Goal: Task Accomplishment & Management: Manage account settings

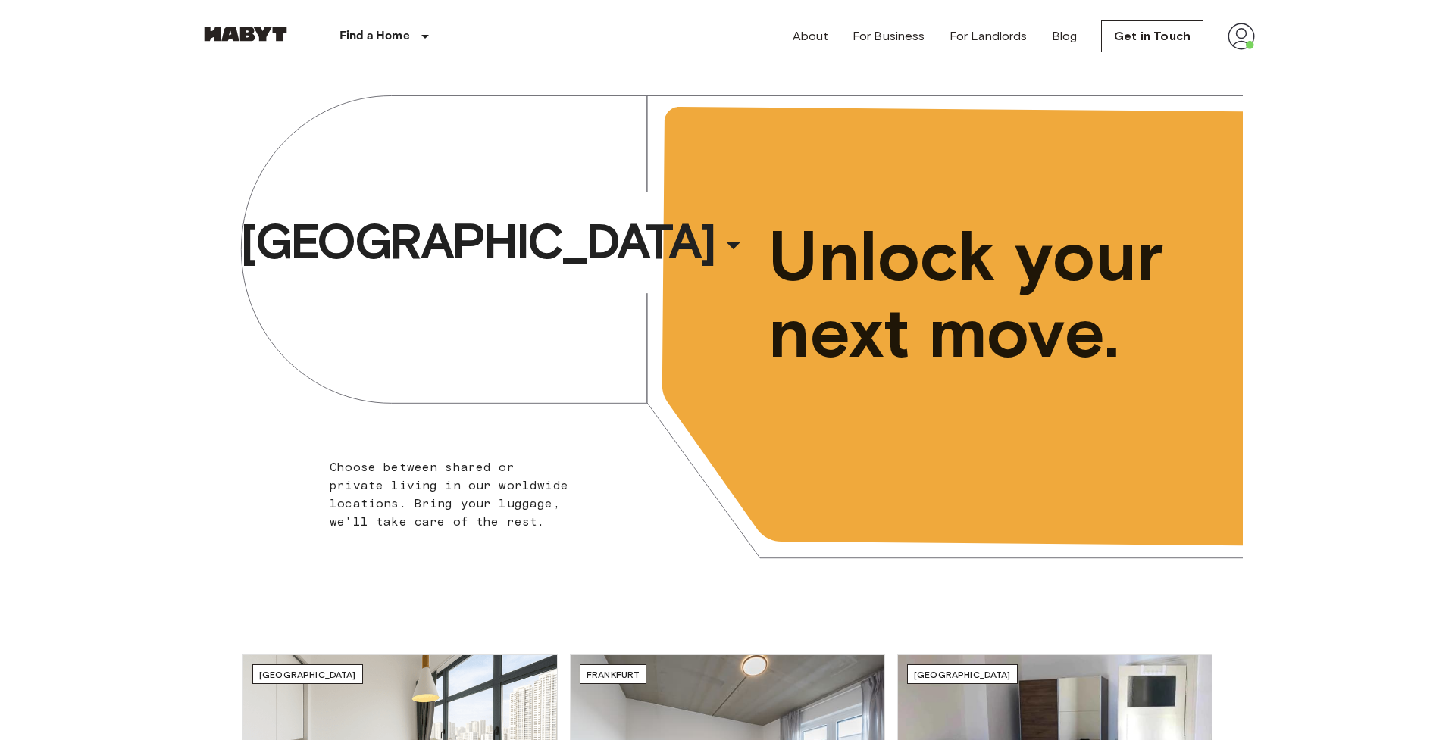
click at [1254, 36] on img at bounding box center [1240, 36] width 27 height 27
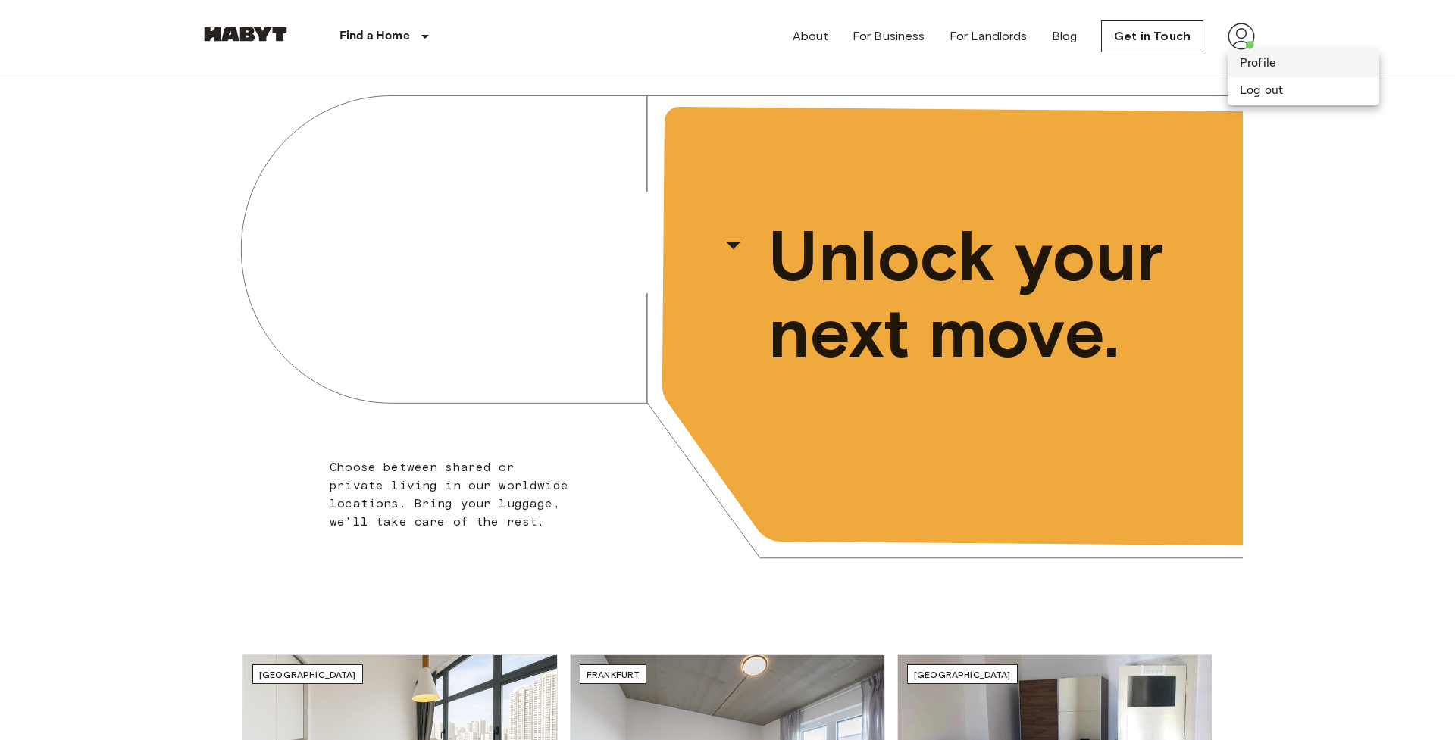
click at [1262, 62] on li "Profile" at bounding box center [1303, 63] width 152 height 27
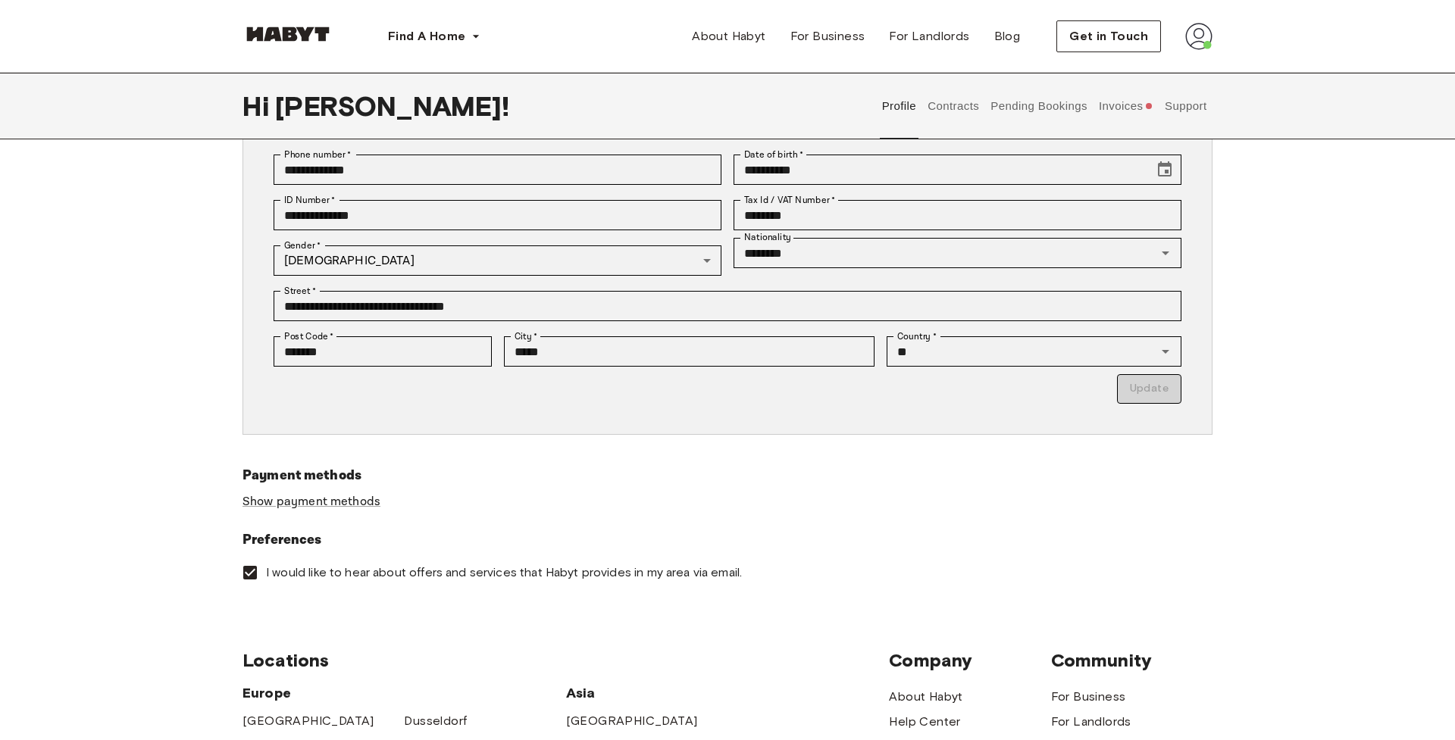
scroll to position [353, 0]
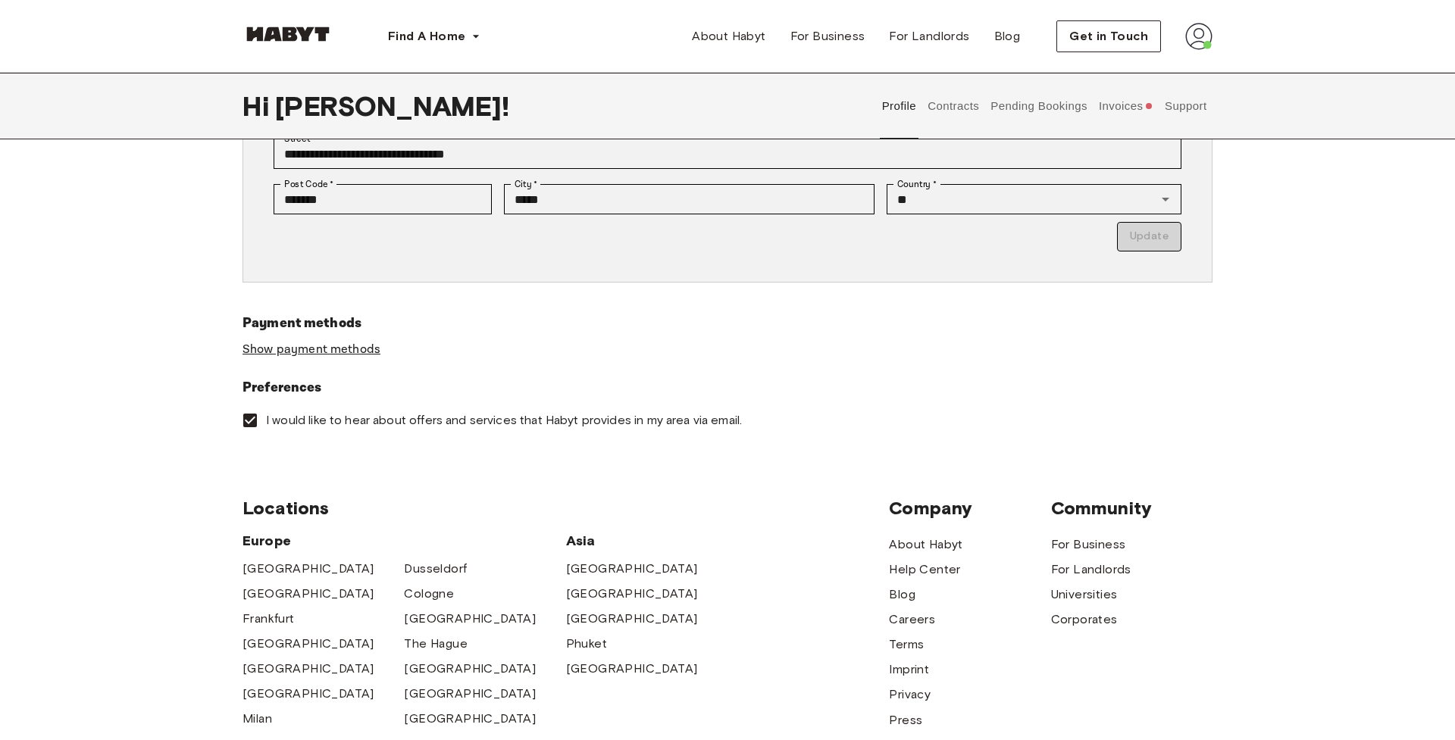
click at [355, 354] on link "Show payment methods" at bounding box center [311, 350] width 138 height 16
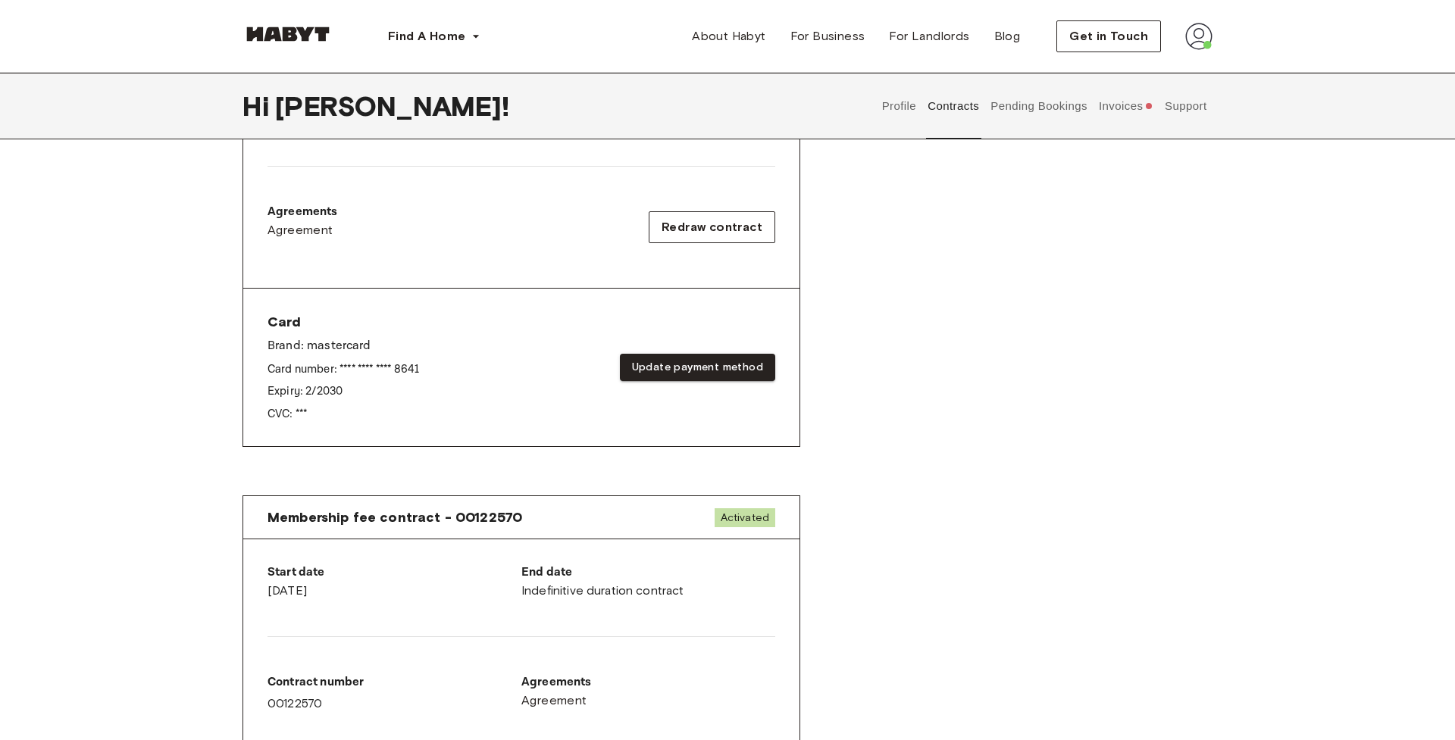
scroll to position [552, 0]
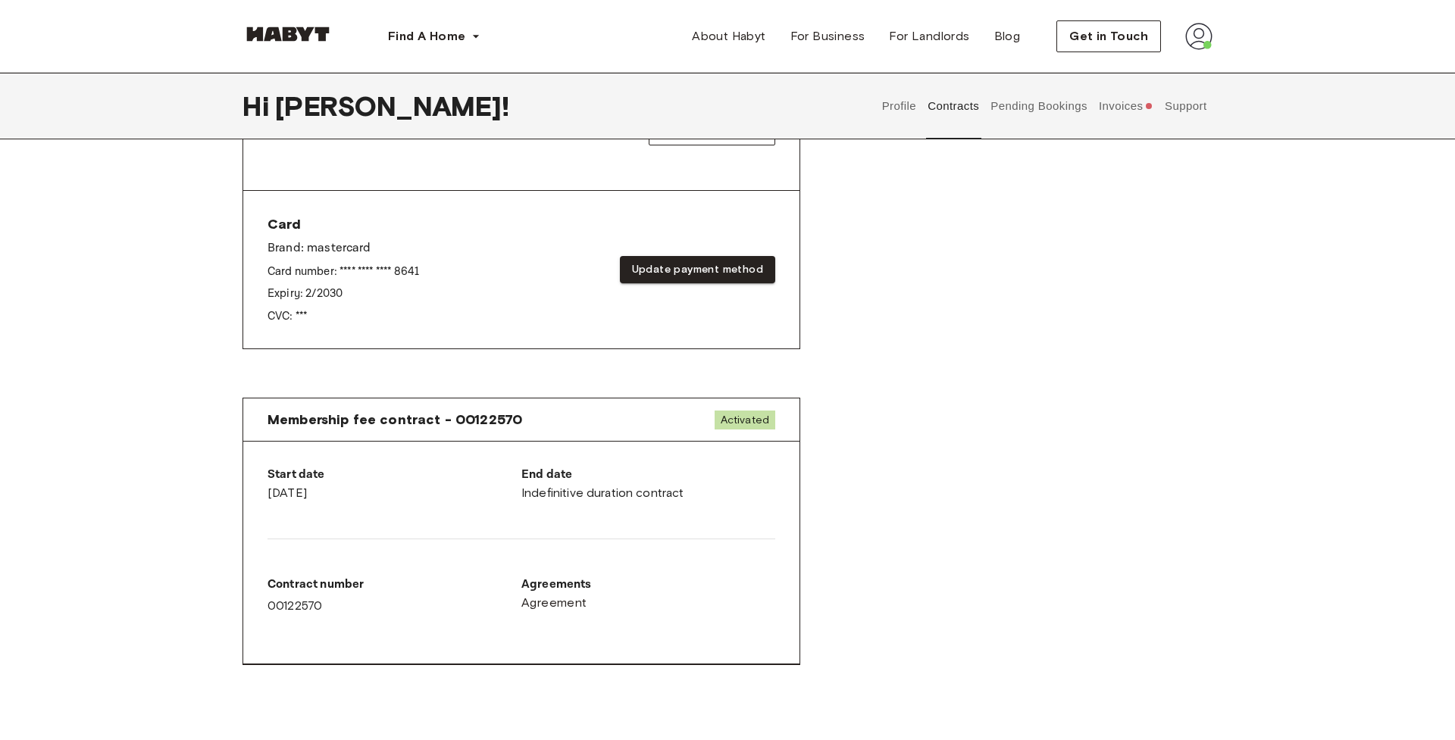
click at [621, 485] on div "End date Indefinitive duration contract" at bounding box center [648, 484] width 254 height 36
click at [745, 421] on span "Activated" at bounding box center [744, 420] width 61 height 19
click at [604, 497] on div "End date Indefinitive duration contract" at bounding box center [648, 484] width 254 height 36
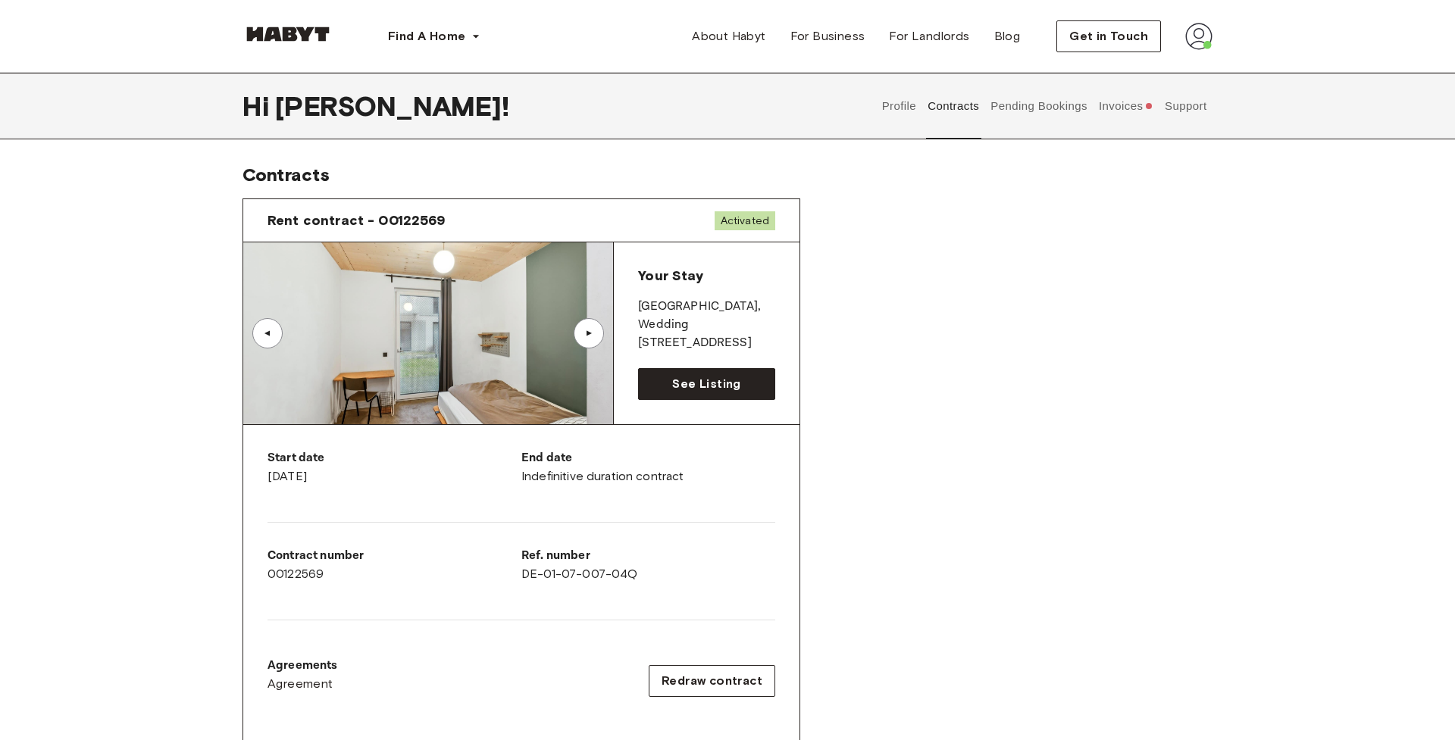
scroll to position [0, 0]
click at [588, 336] on div "▲" at bounding box center [588, 333] width 15 height 9
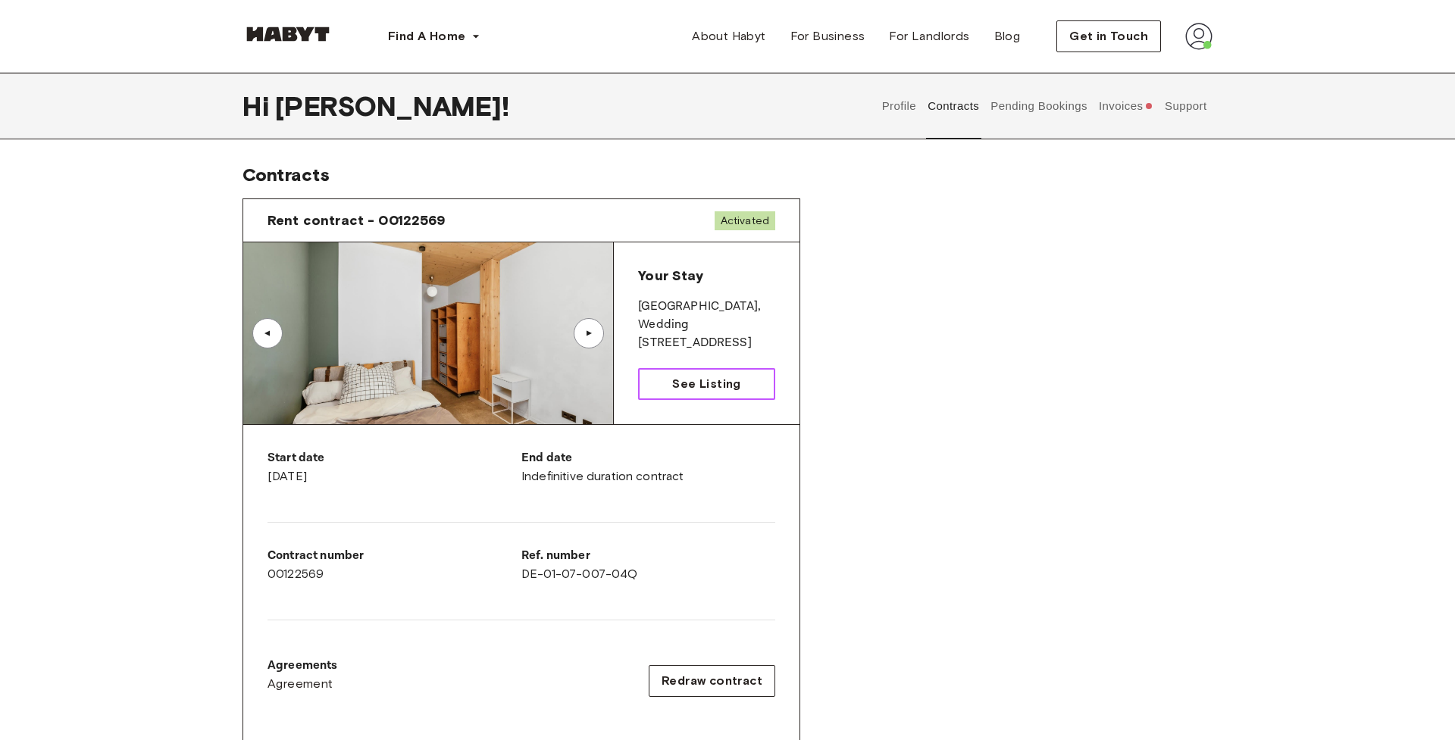
click at [687, 381] on span "See Listing" at bounding box center [706, 384] width 68 height 18
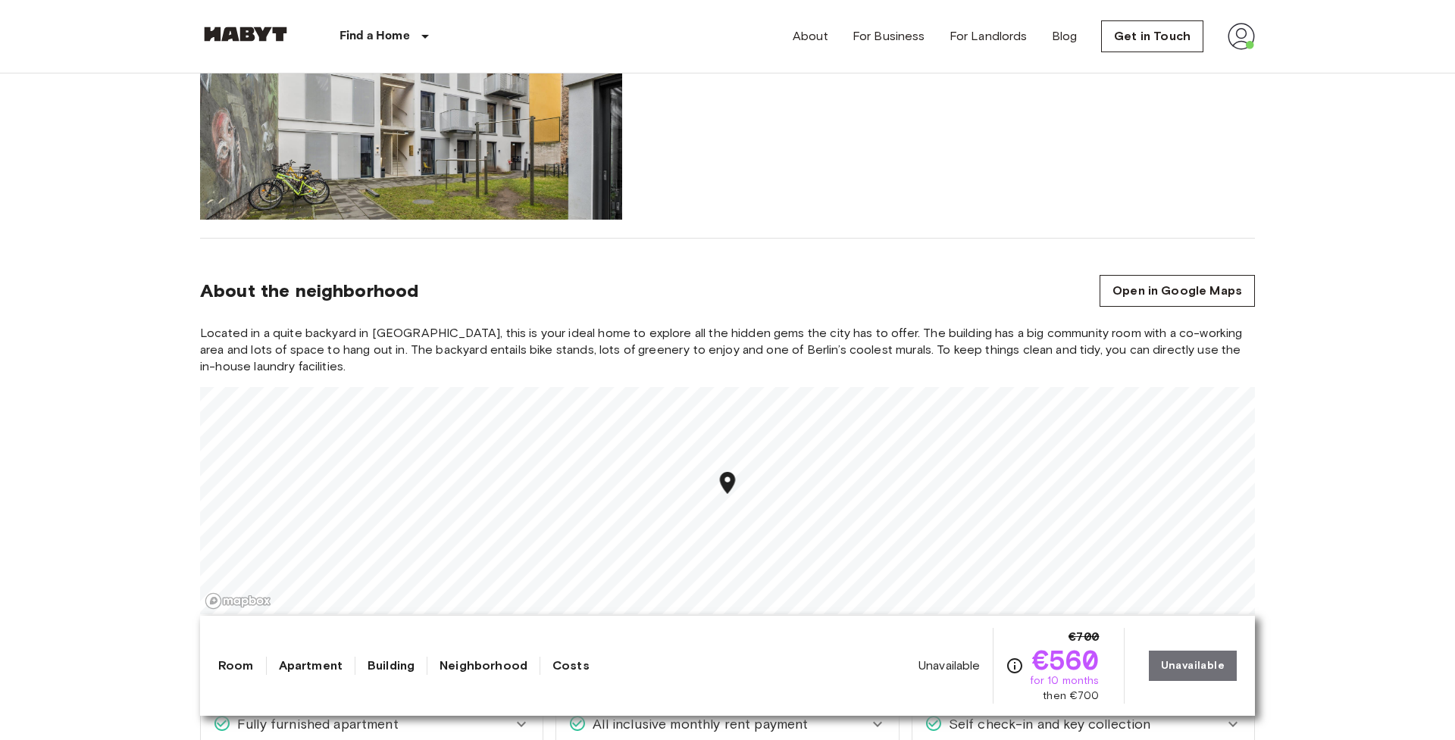
scroll to position [1449, 0]
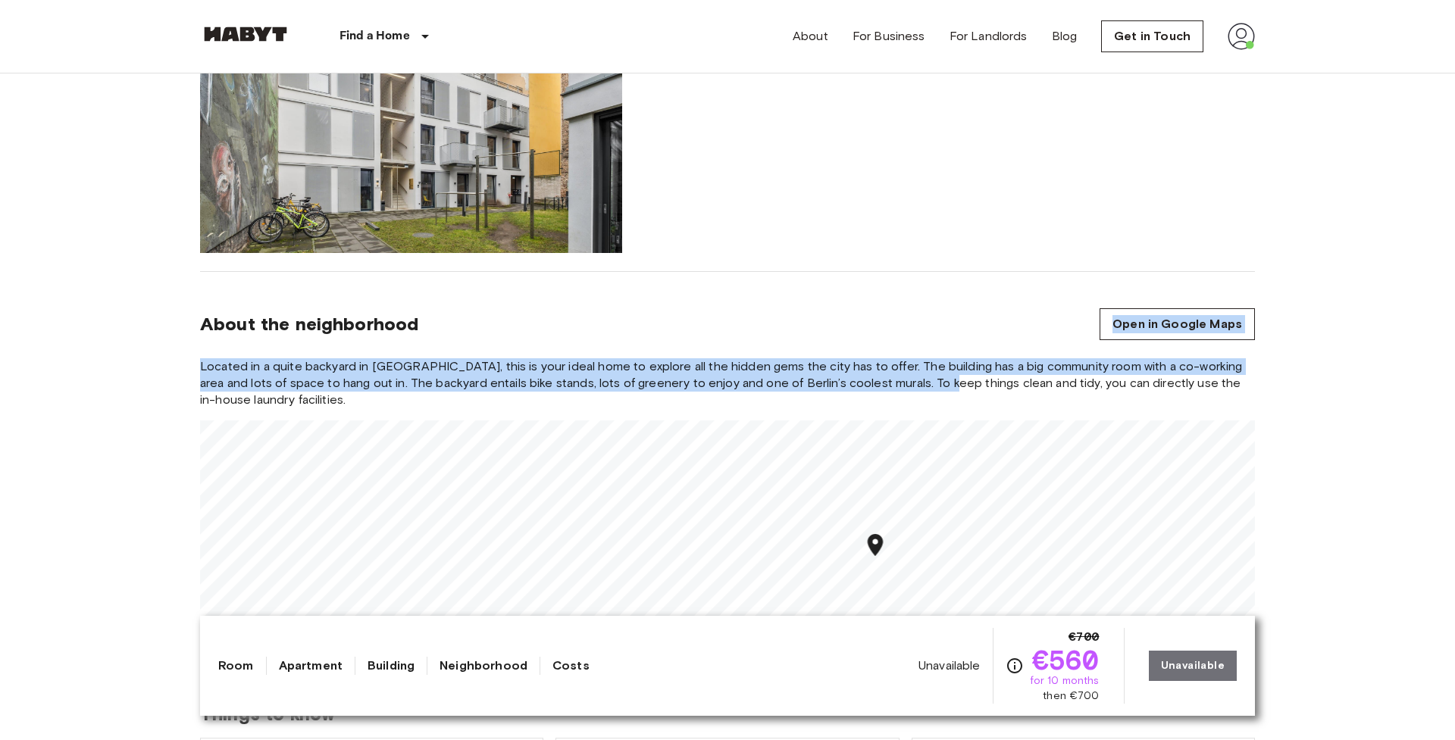
drag, startPoint x: 938, startPoint y: 374, endPoint x: 967, endPoint y: 326, distance: 56.4
click at [967, 326] on section "About the neighborhood Open in Google Maps Located in a quite backyard in Weddi…" at bounding box center [727, 469] width 1055 height 395
click at [946, 304] on section "About the neighborhood Open in Google Maps Located in a quite backyard in Weddi…" at bounding box center [727, 469] width 1055 height 395
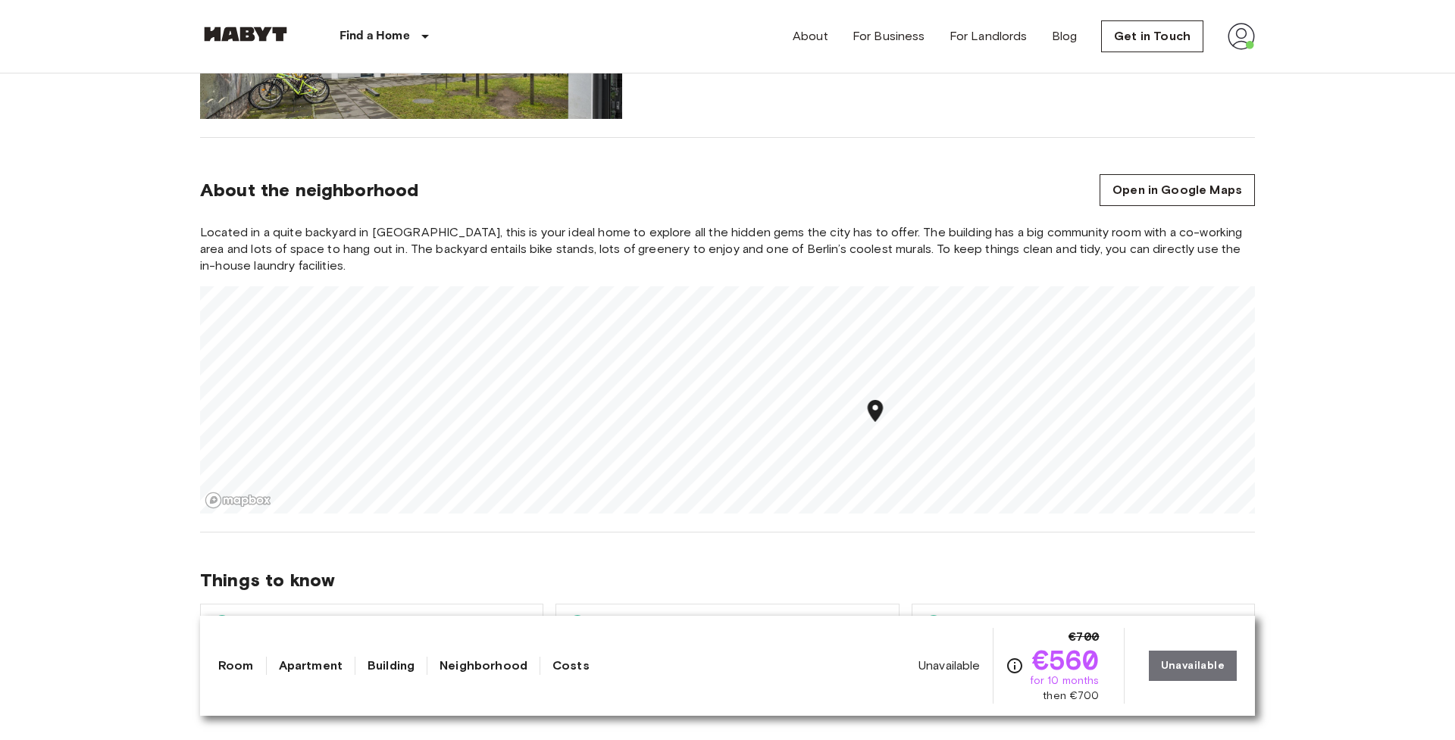
scroll to position [1586, 0]
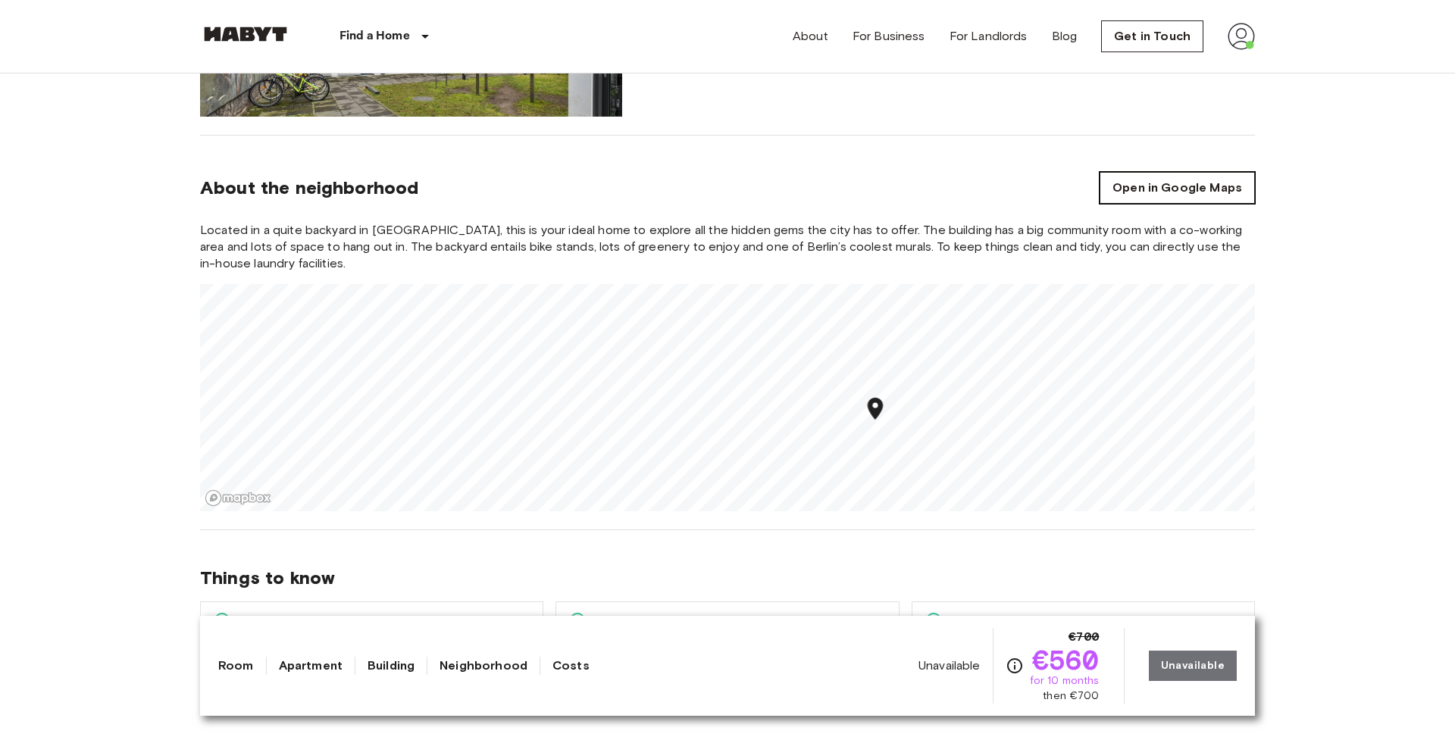
click at [1176, 197] on link "Open in Google Maps" at bounding box center [1176, 188] width 155 height 32
